Goal: Find specific page/section: Find specific page/section

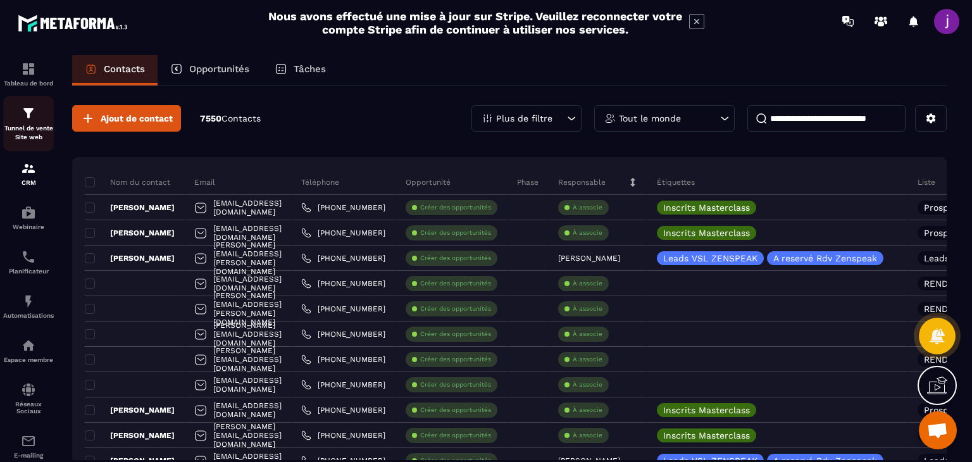
click at [18, 112] on div "Tunnel de vente Site web" at bounding box center [28, 124] width 51 height 36
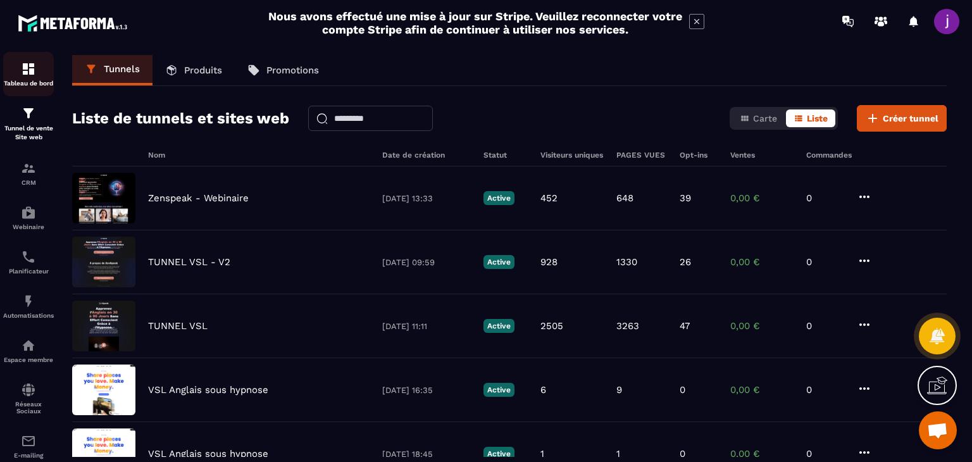
click at [43, 77] on div "Tableau de bord" at bounding box center [28, 73] width 51 height 25
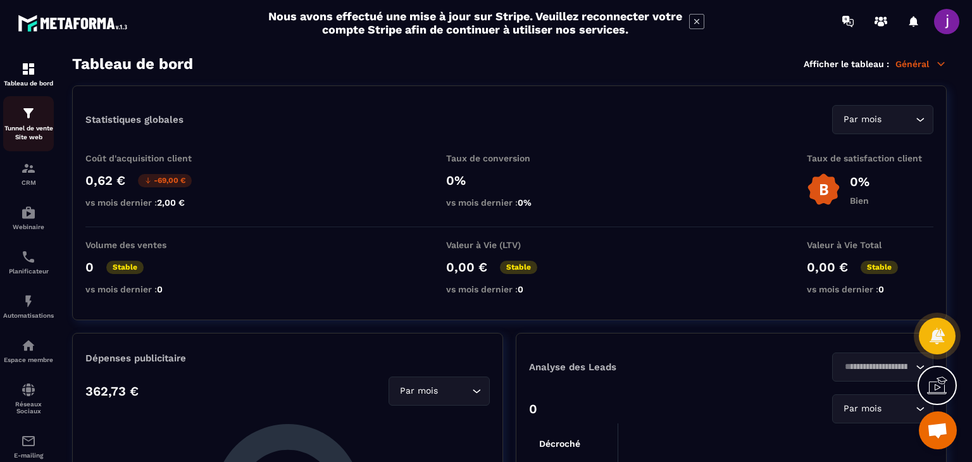
click at [30, 105] on link "Tunnel de vente Site web" at bounding box center [28, 123] width 51 height 55
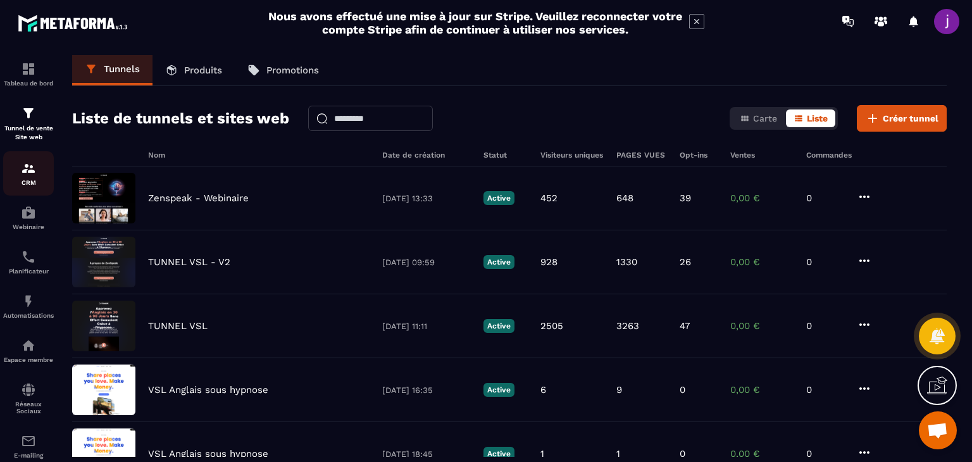
click at [25, 168] on img at bounding box center [28, 168] width 15 height 15
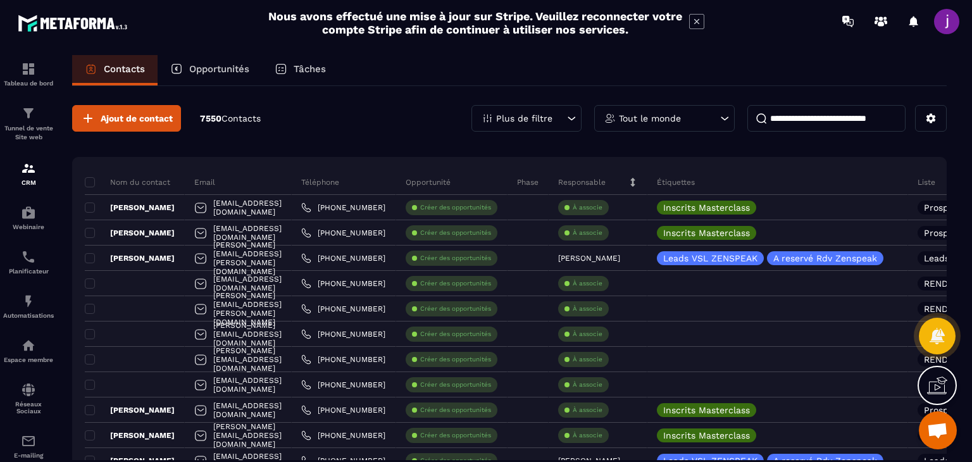
click at [575, 120] on icon at bounding box center [571, 118] width 13 height 13
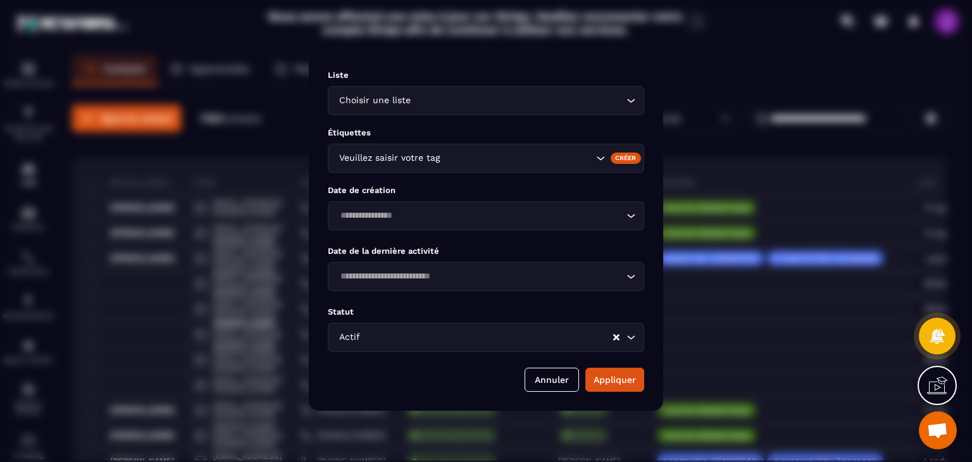
click at [433, 99] on input "Search for option" at bounding box center [518, 101] width 210 height 14
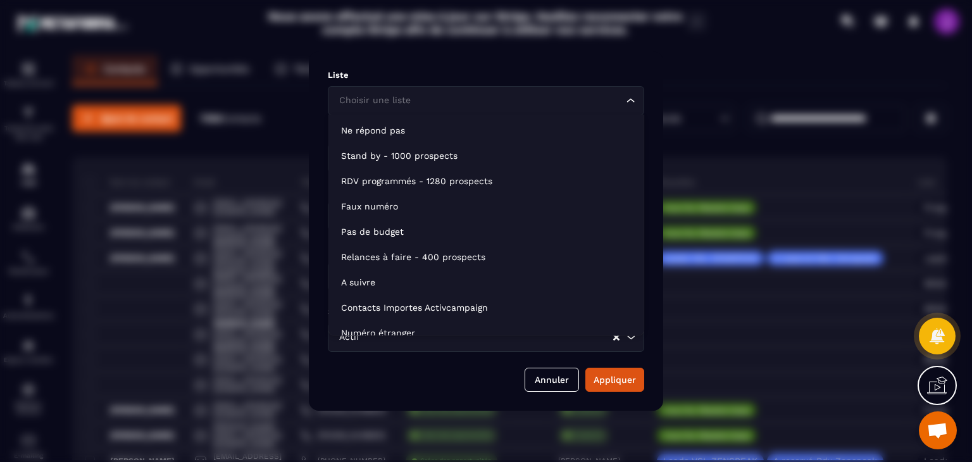
click at [433, 99] on input "Search for option" at bounding box center [479, 101] width 287 height 14
click at [606, 65] on div "Liste Choisir une liste Loading... Étiquettes Veuillez saisir votre tag Créer D…" at bounding box center [486, 231] width 354 height 360
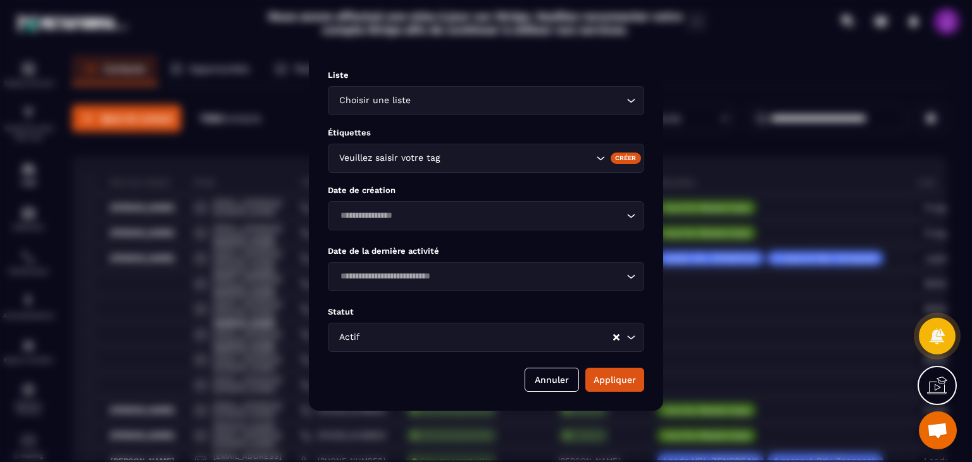
click at [550, 70] on p "Liste" at bounding box center [486, 74] width 317 height 9
click at [538, 384] on button "Annuler" at bounding box center [552, 380] width 54 height 24
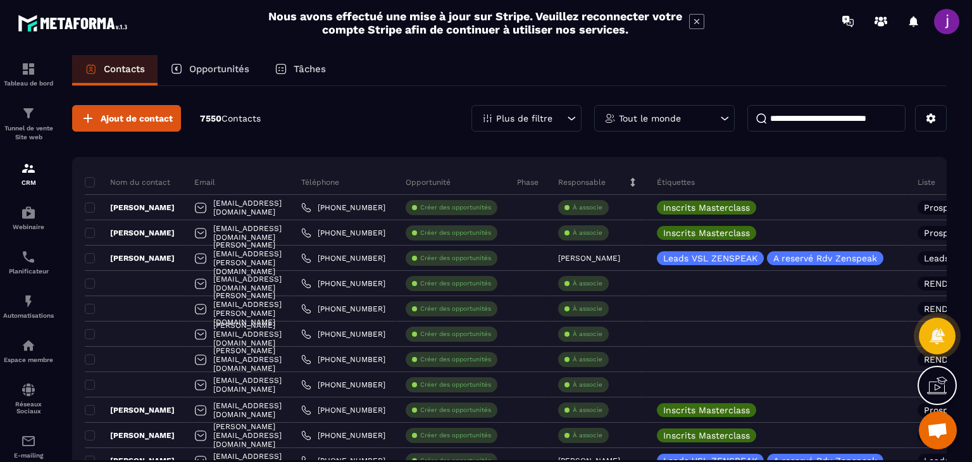
click at [551, 114] on p "Plus de filtre" at bounding box center [524, 118] width 56 height 9
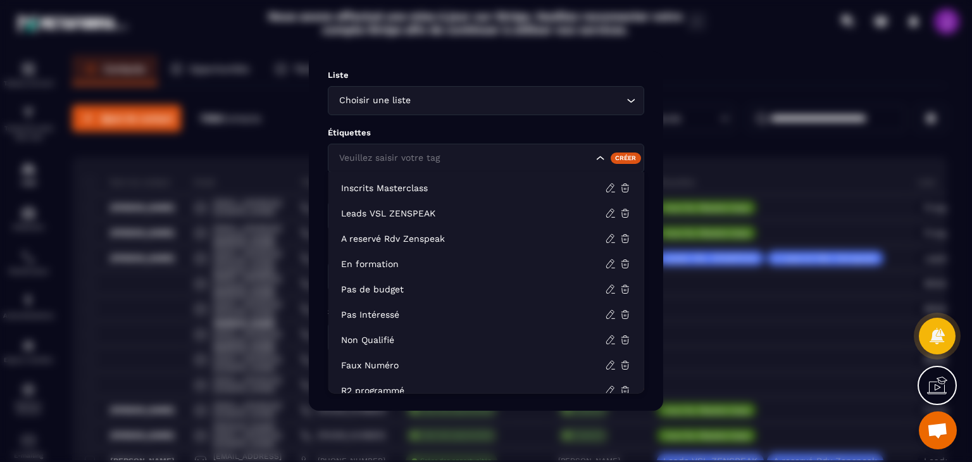
click at [455, 158] on input "Search for option" at bounding box center [464, 158] width 257 height 14
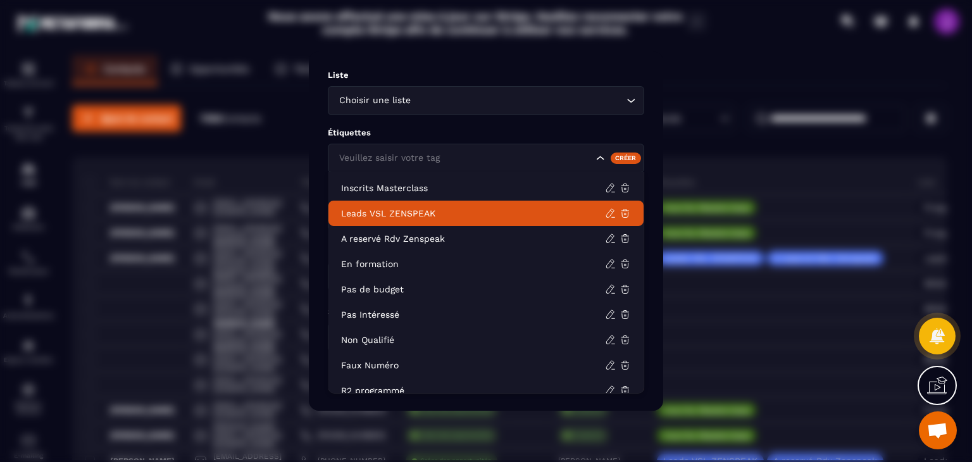
click at [396, 213] on p "Leads VSL ZENSPEAK" at bounding box center [473, 213] width 264 height 13
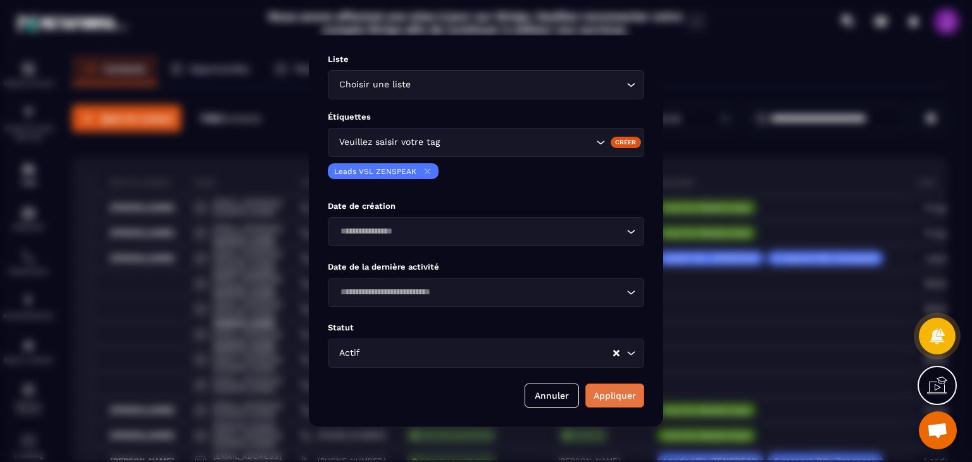
click at [620, 392] on button "Appliquer" at bounding box center [615, 396] width 59 height 24
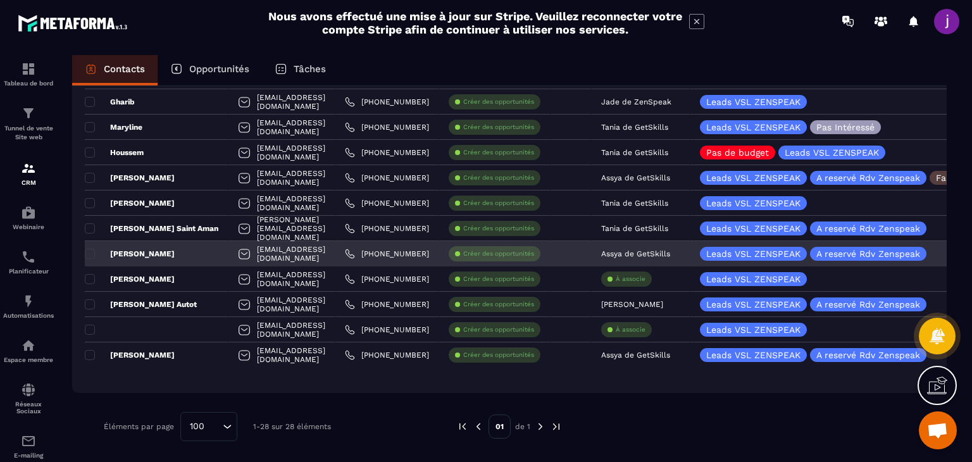
click at [199, 253] on div "[PERSON_NAME]" at bounding box center [157, 253] width 144 height 25
